Goal: Check status: Check status

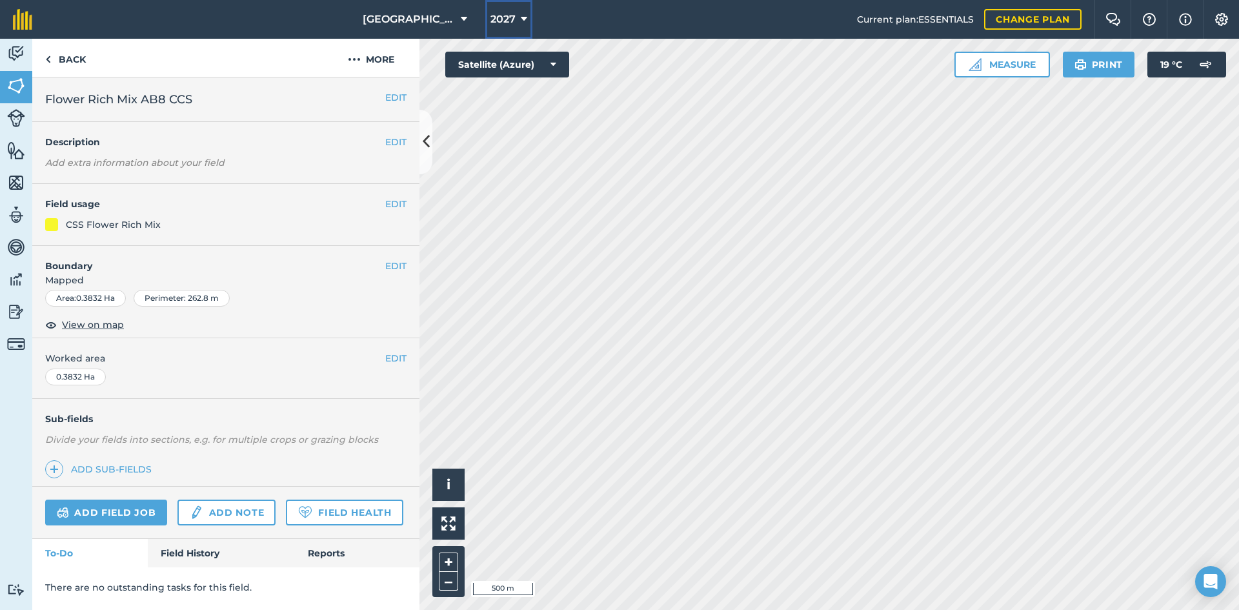
click at [494, 20] on span "2027" at bounding box center [503, 19] width 25 height 15
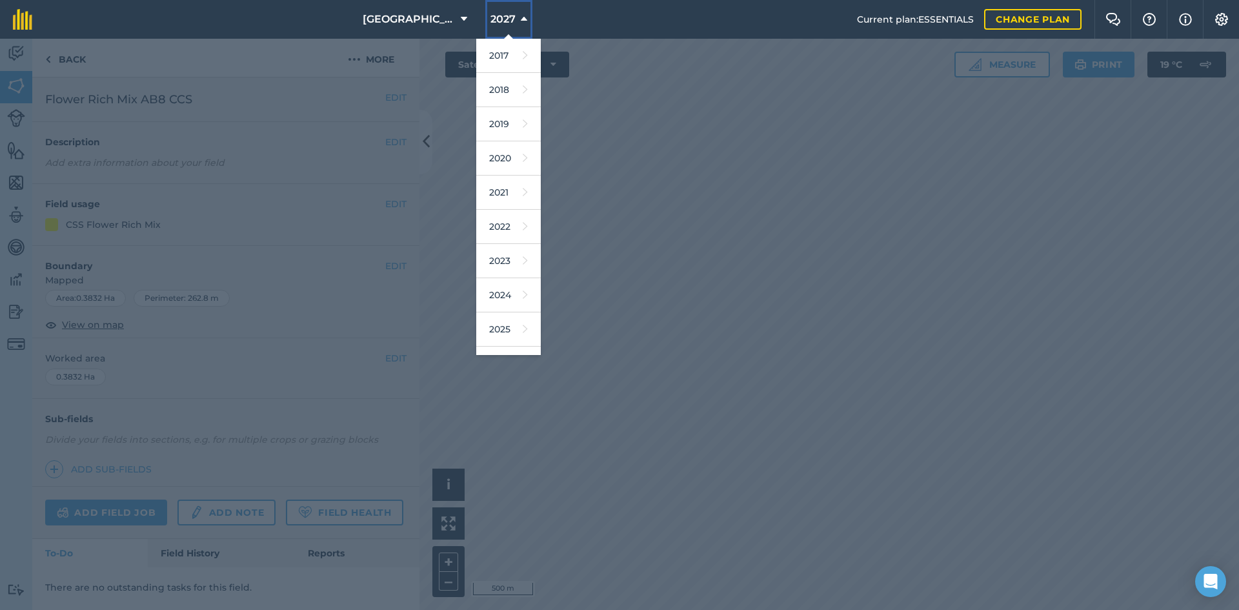
click at [495, 21] on span "2027" at bounding box center [503, 19] width 25 height 15
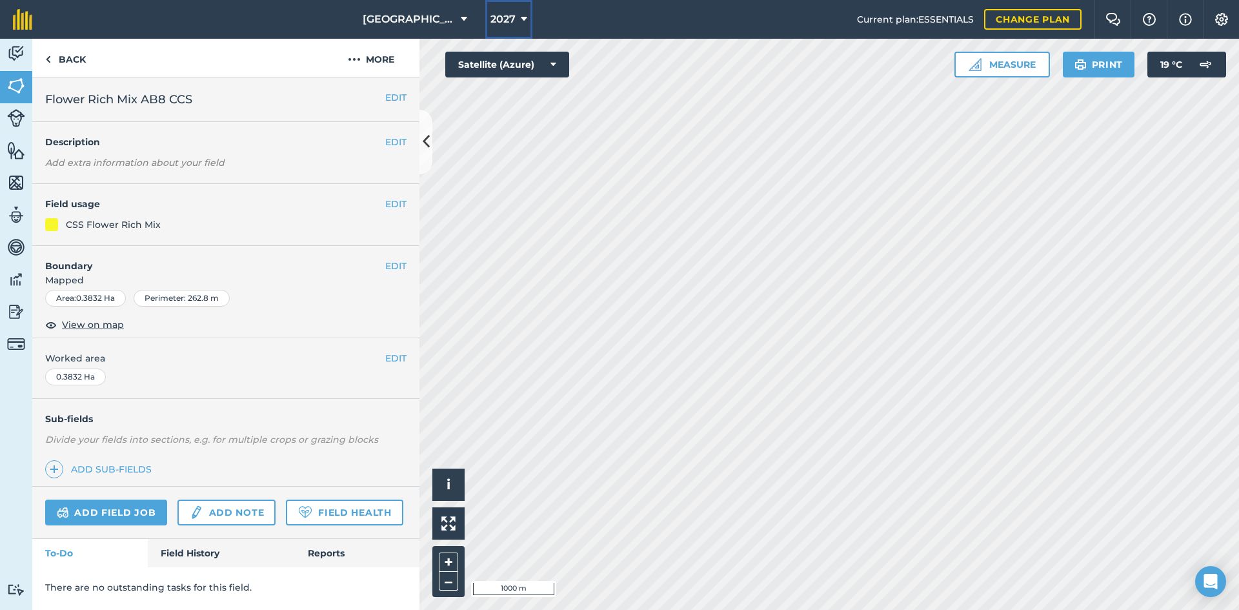
click at [512, 15] on button "2027" at bounding box center [508, 19] width 47 height 39
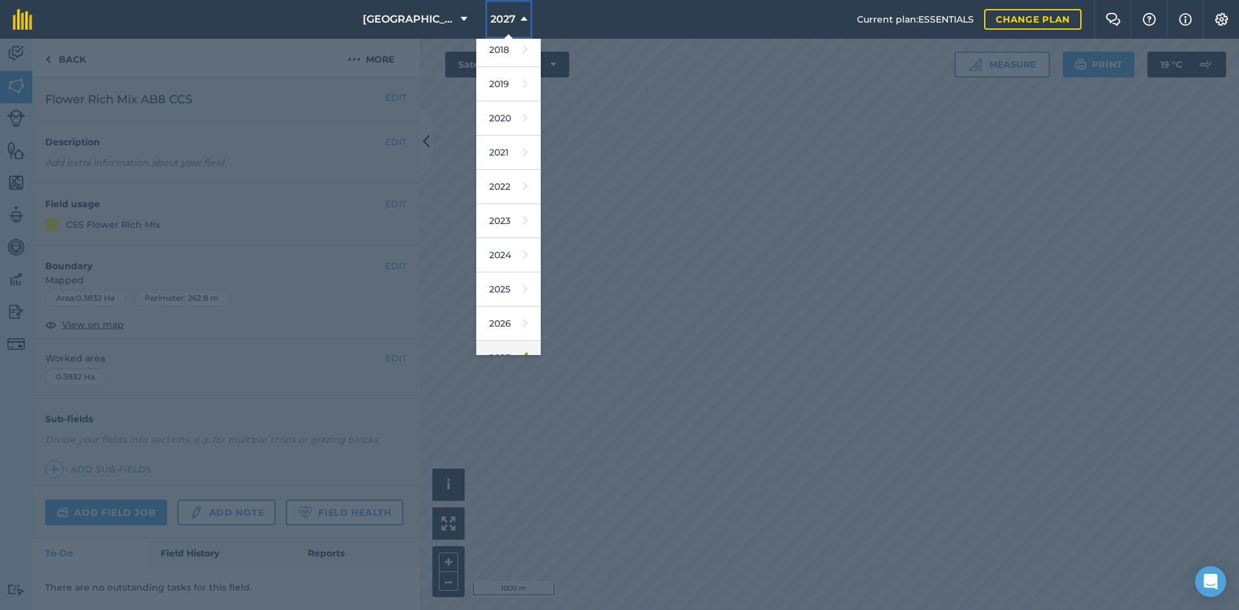
scroll to position [60, 0]
click at [498, 304] on link "2026" at bounding box center [508, 304] width 65 height 34
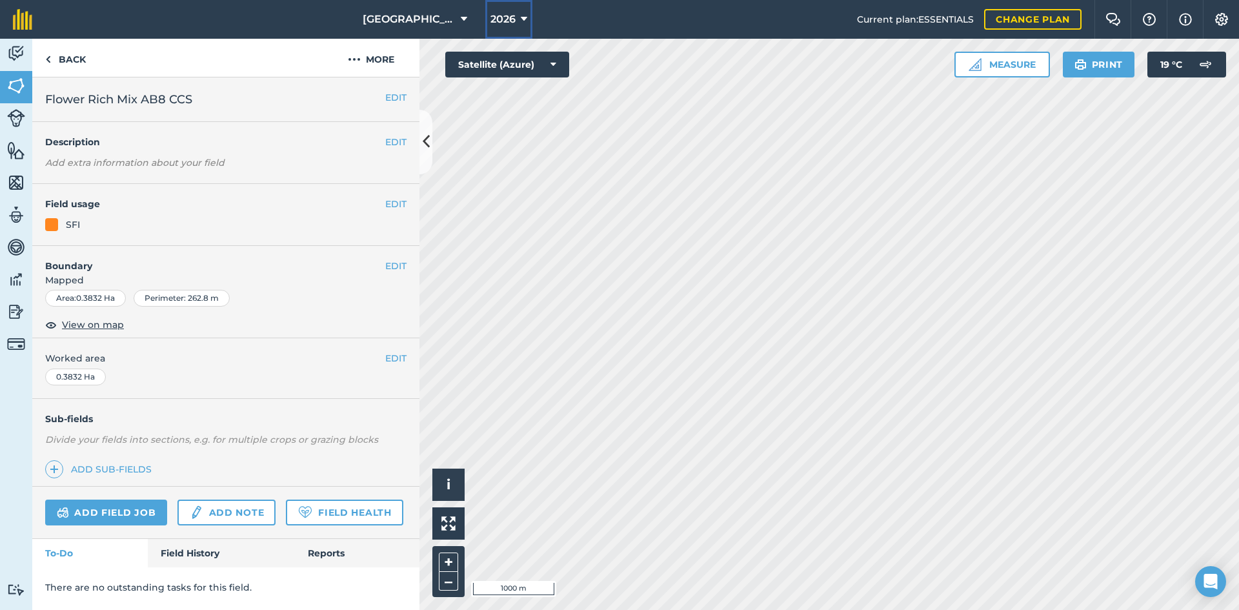
click at [521, 25] on icon at bounding box center [524, 19] width 6 height 15
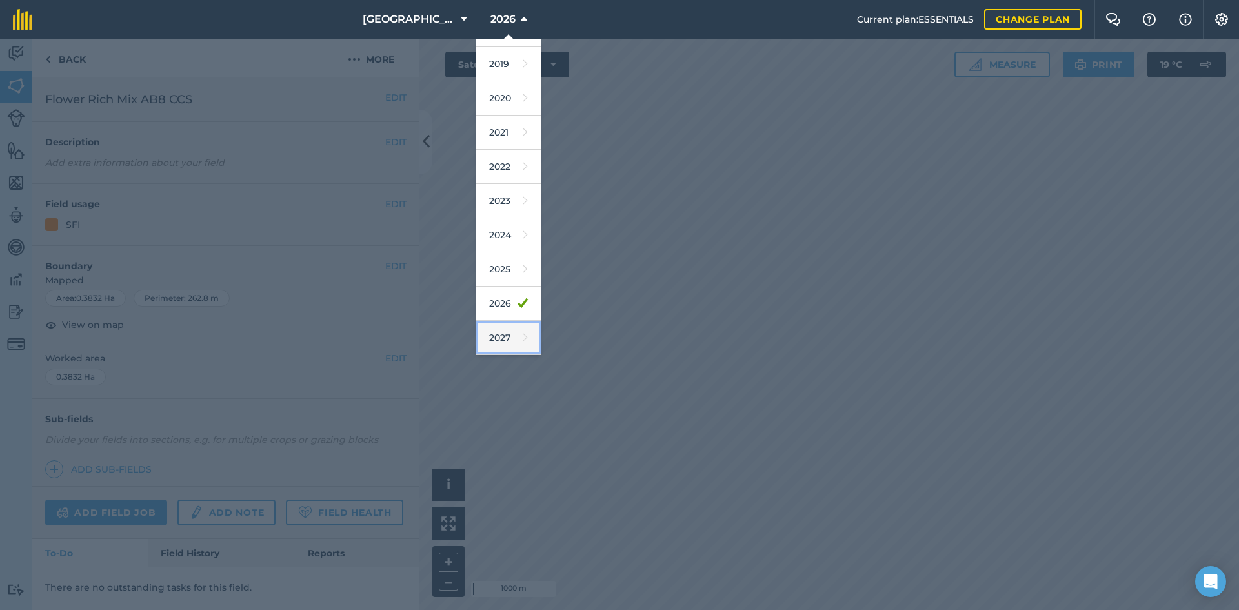
click at [507, 336] on link "2027" at bounding box center [508, 338] width 65 height 34
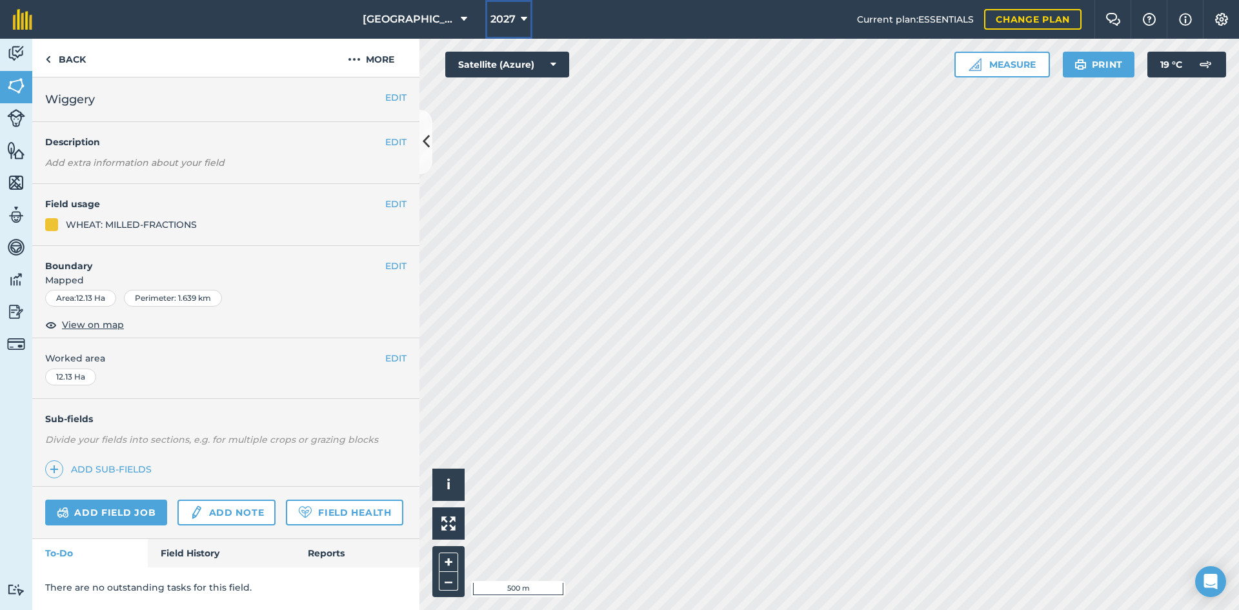
click at [503, 16] on span "2027" at bounding box center [503, 19] width 25 height 15
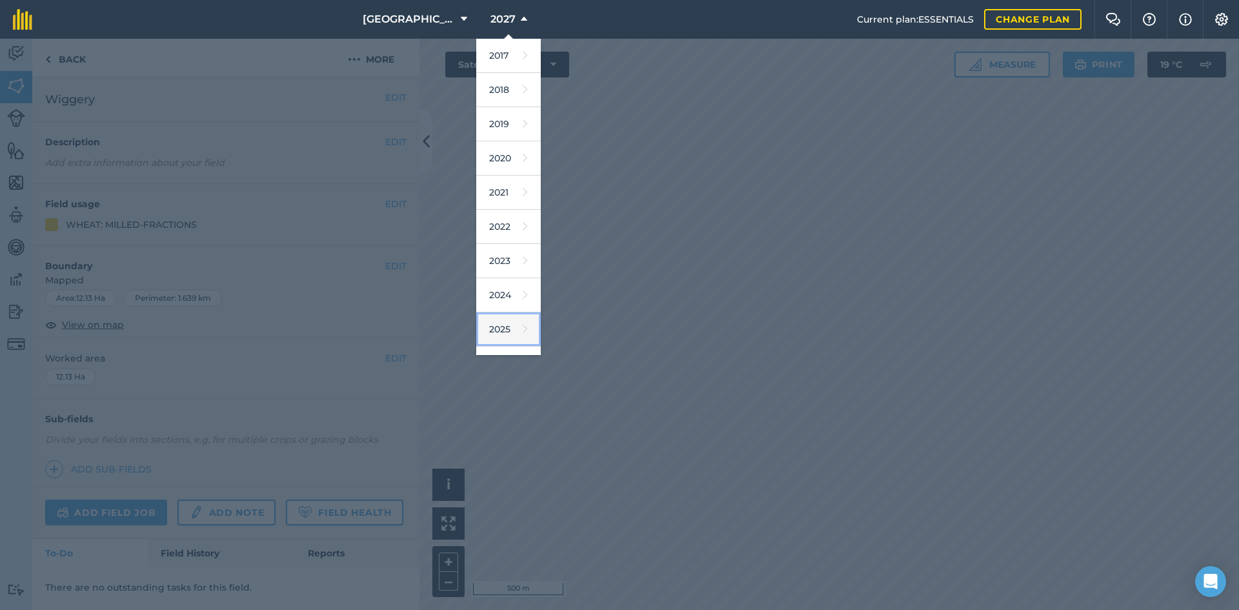
click at [501, 323] on link "2025" at bounding box center [508, 329] width 65 height 34
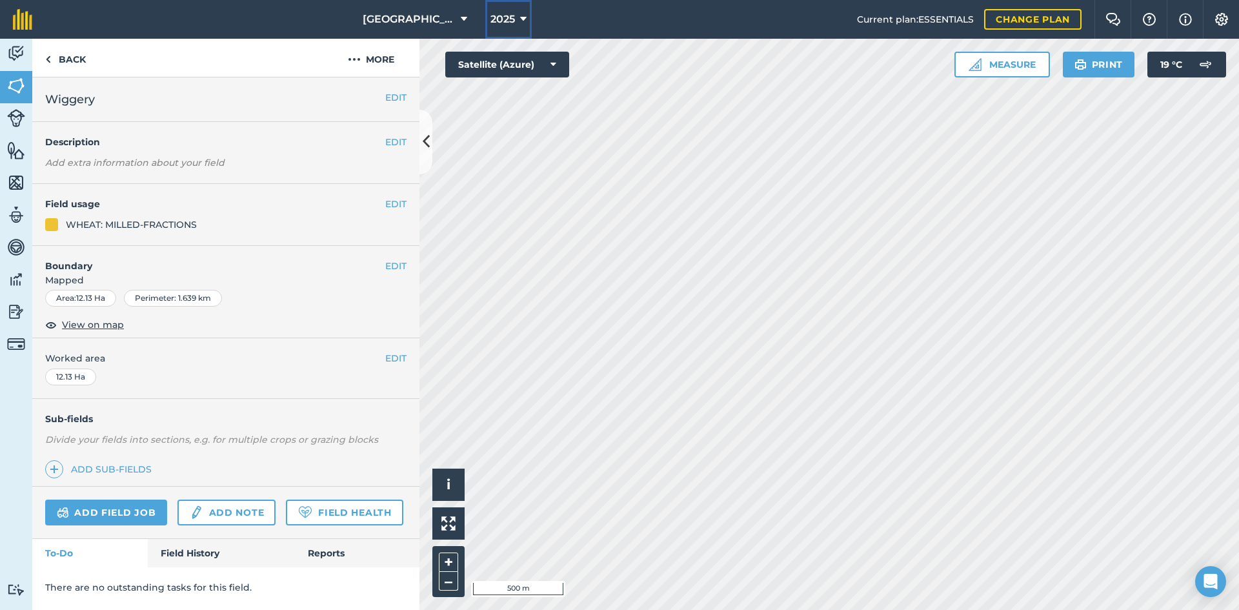
click at [506, 17] on span "2025" at bounding box center [503, 19] width 25 height 15
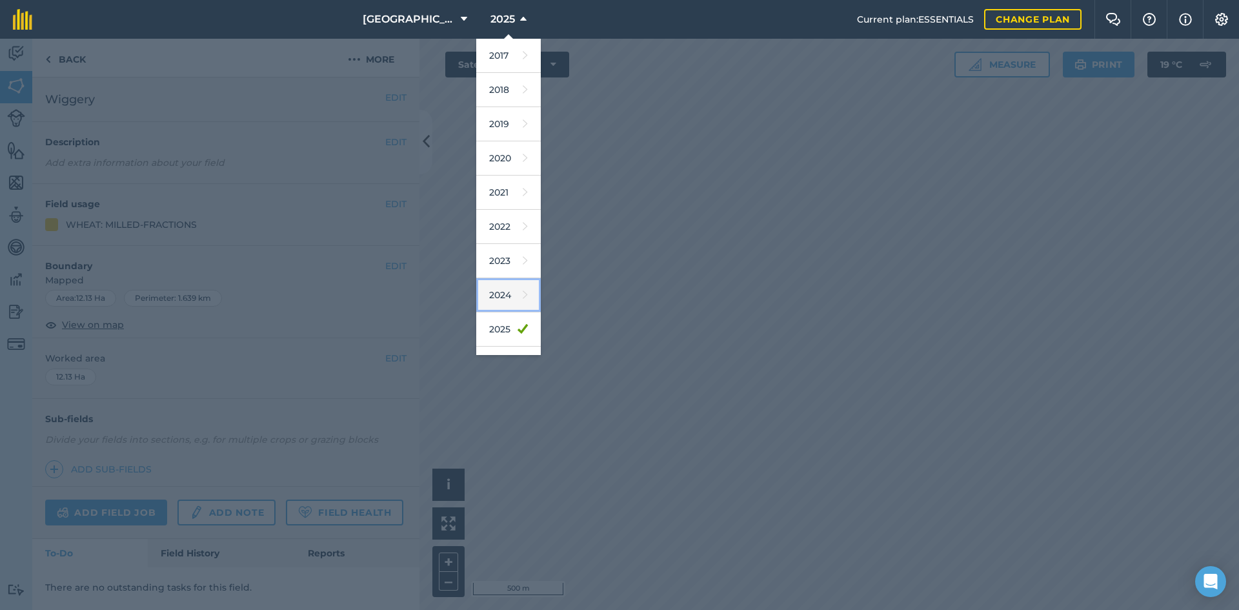
click at [523, 290] on icon at bounding box center [525, 295] width 5 height 18
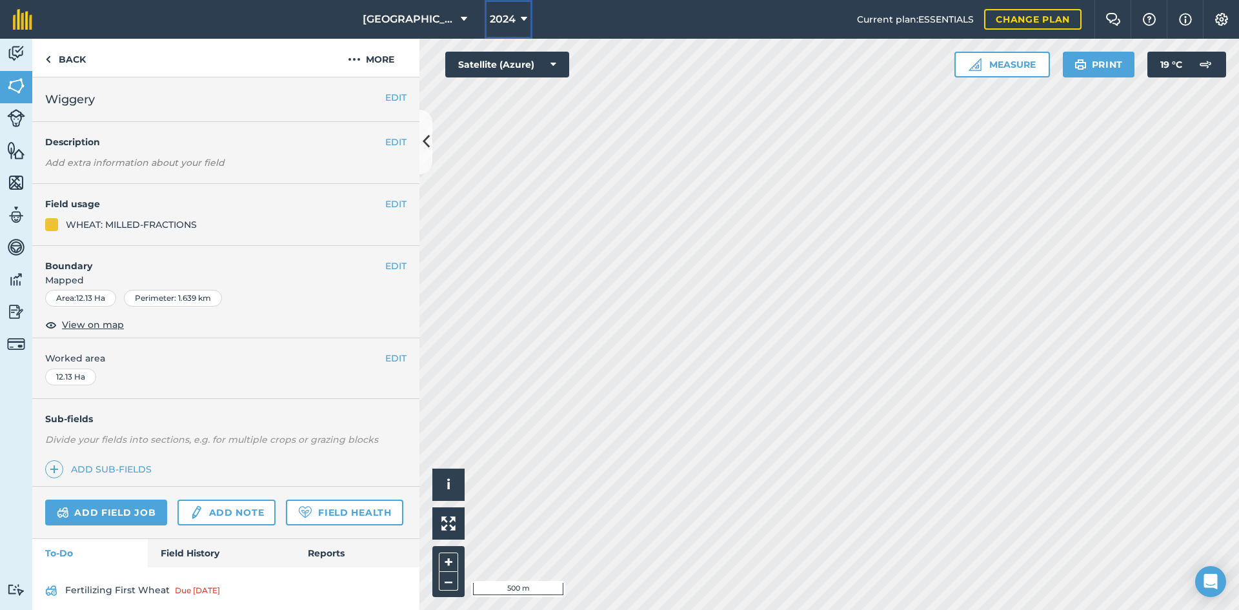
click at [515, 21] on button "2024" at bounding box center [509, 19] width 48 height 39
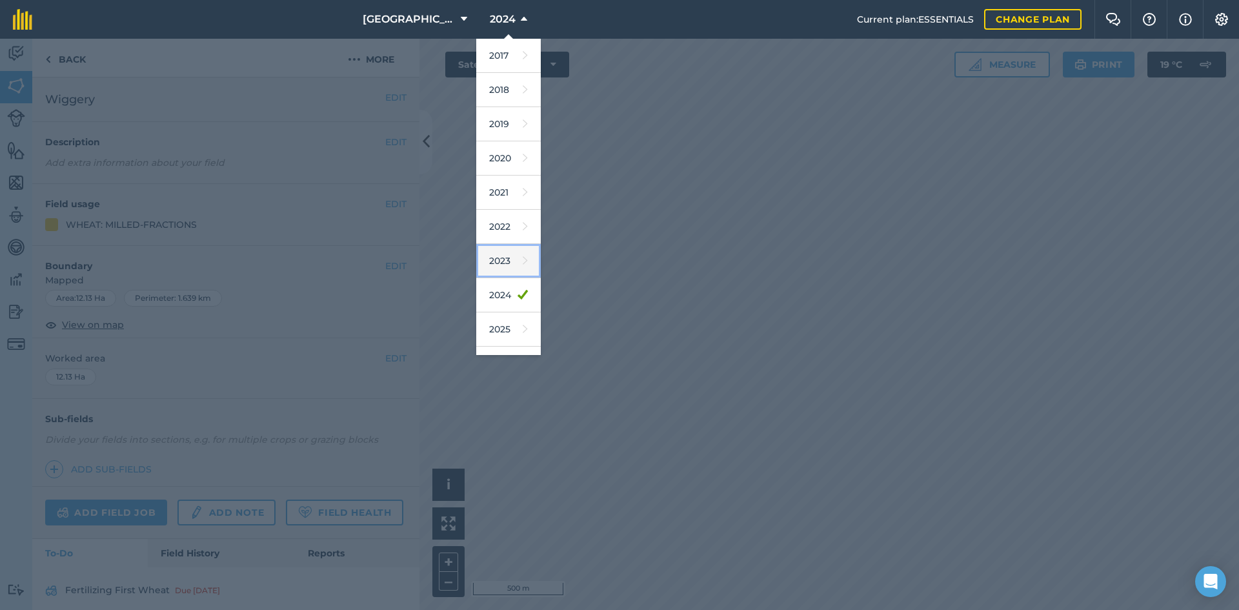
click at [507, 265] on link "2023" at bounding box center [508, 261] width 65 height 34
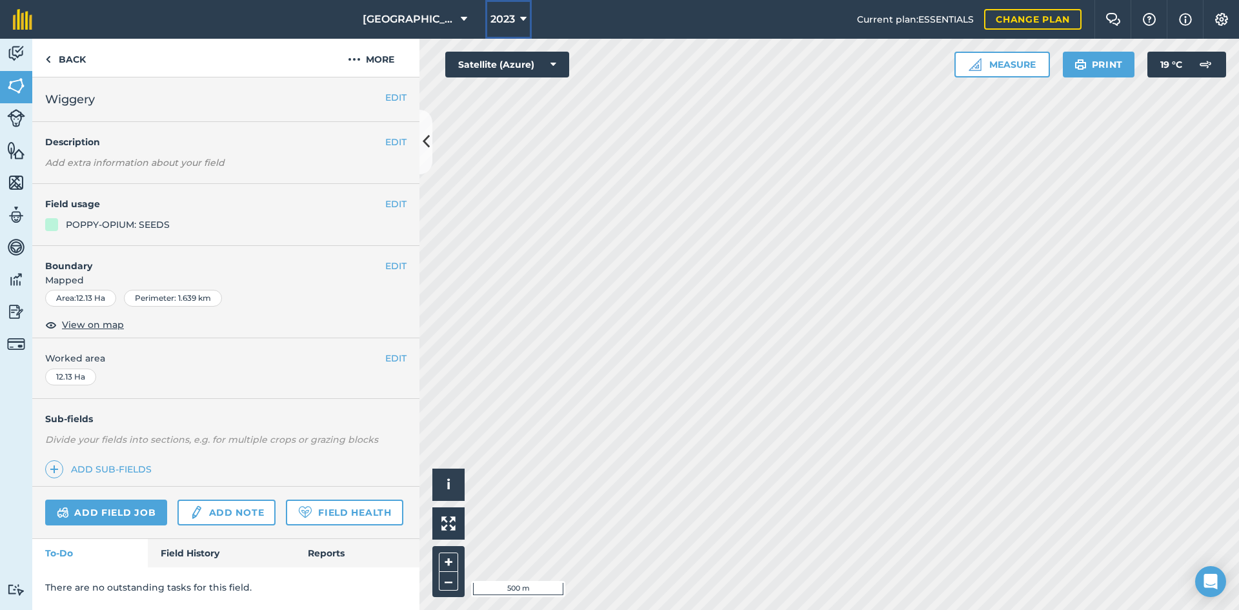
click at [513, 25] on button "2023" at bounding box center [508, 19] width 46 height 39
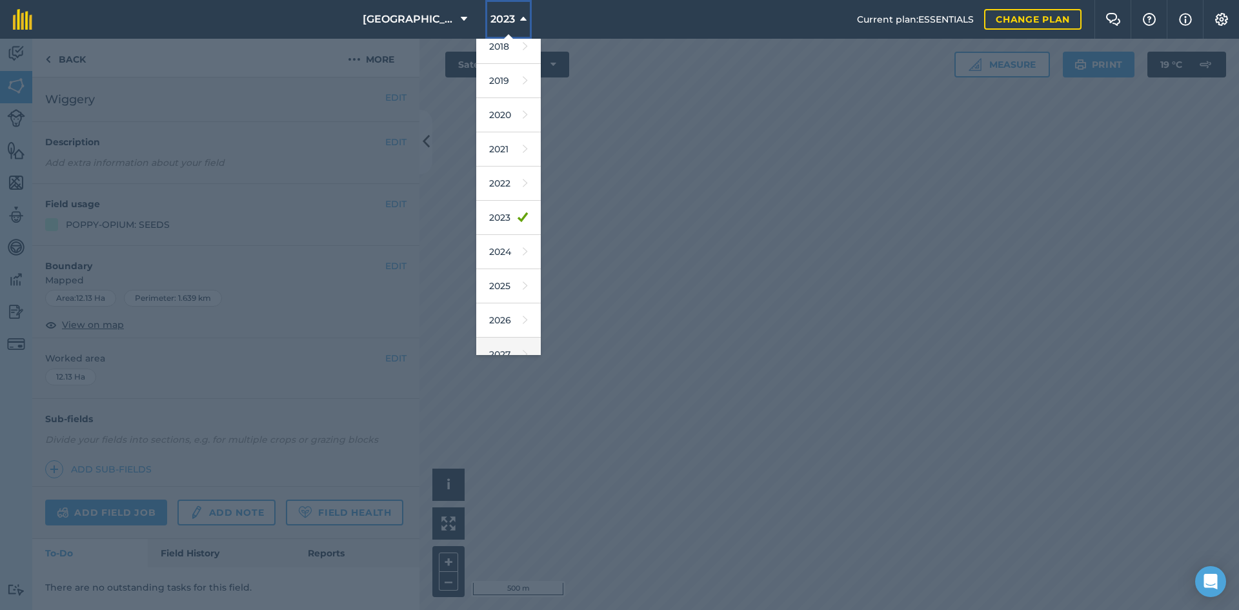
scroll to position [60, 0]
click at [507, 328] on link "2027" at bounding box center [508, 338] width 65 height 34
